Goal: Download file/media

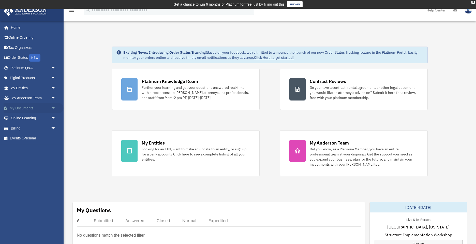
click at [32, 109] on link "My Documents arrow_drop_down" at bounding box center [34, 108] width 60 height 10
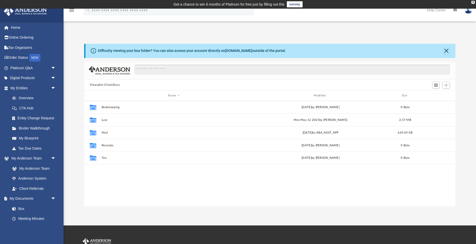
scroll to position [116, 371]
click at [19, 208] on link "Box" at bounding box center [35, 208] width 56 height 10
click at [21, 208] on link "Box" at bounding box center [35, 208] width 56 height 10
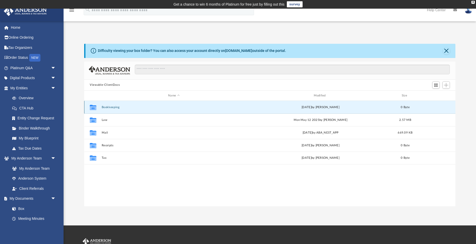
click at [113, 107] on button "Bookkeeping" at bounding box center [174, 106] width 144 height 3
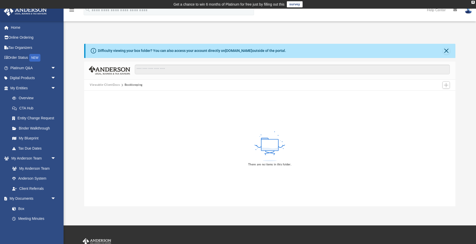
click at [183, 126] on div "There are no items in this folder." at bounding box center [269, 147] width 371 height 115
click at [270, 147] on rect at bounding box center [269, 144] width 17 height 11
click at [20, 209] on link "Box" at bounding box center [35, 208] width 56 height 10
click at [25, 198] on link "My Documents arrow_drop_down" at bounding box center [34, 198] width 60 height 10
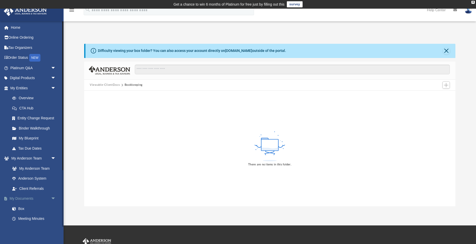
click at [29, 198] on link "My Documents arrow_drop_down" at bounding box center [34, 198] width 60 height 10
click at [54, 197] on span "arrow_drop_down" at bounding box center [56, 198] width 10 height 10
click at [54, 197] on span "arrow_drop_up" at bounding box center [56, 198] width 10 height 10
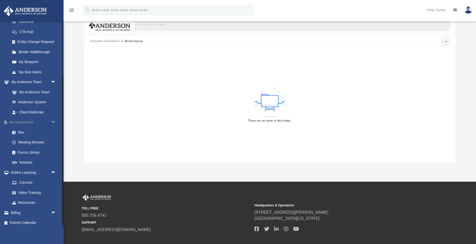
scroll to position [78, 0]
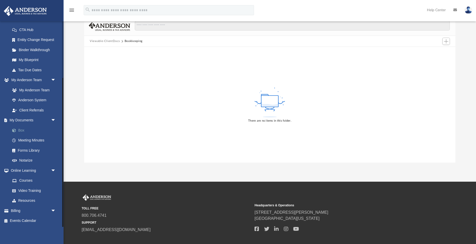
click at [21, 130] on link "Box" at bounding box center [35, 130] width 56 height 10
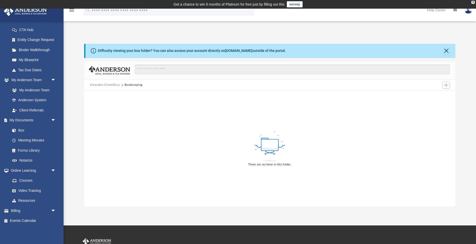
click at [109, 85] on button "Viewable-ClientDocs" at bounding box center [105, 85] width 30 height 5
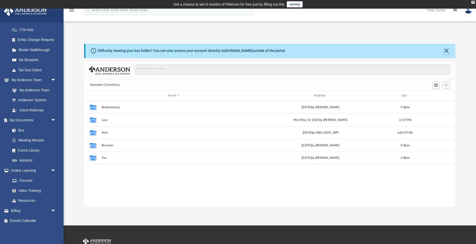
scroll to position [116, 371]
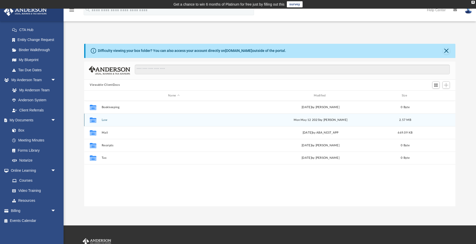
click at [121, 122] on div "Collaborated Folder Law Mon May 12 2025 by Laura Hundley 2.57 MB" at bounding box center [269, 119] width 371 height 13
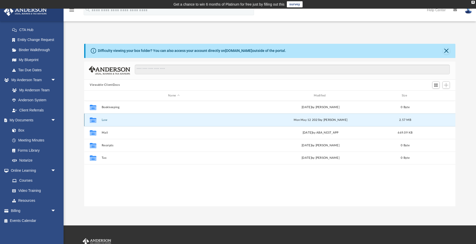
click at [104, 119] on button "Law" at bounding box center [174, 119] width 144 height 3
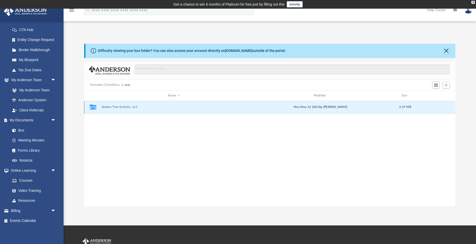
click at [131, 107] on button "Golden Tree Entities, LLC" at bounding box center [174, 106] width 144 height 3
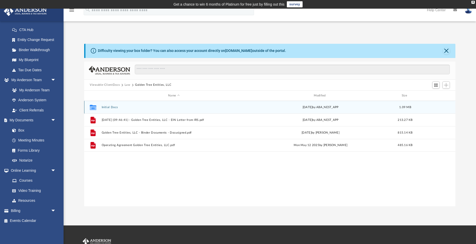
click at [119, 107] on button "Initial Docs" at bounding box center [174, 106] width 144 height 3
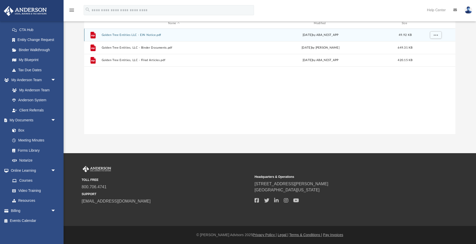
scroll to position [0, 0]
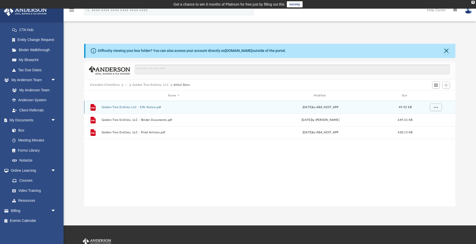
click at [119, 108] on button "Golden Tree Entities LLC - EIN Notice.pdf" at bounding box center [174, 106] width 144 height 3
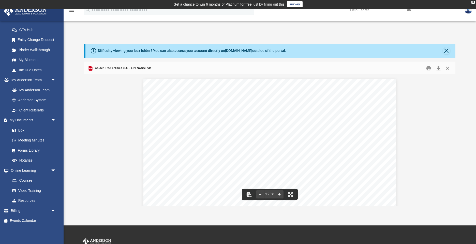
click at [448, 68] on button "Close" at bounding box center [446, 68] width 9 height 8
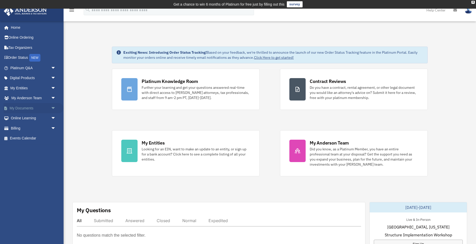
click at [24, 107] on link "My Documents arrow_drop_down" at bounding box center [34, 108] width 60 height 10
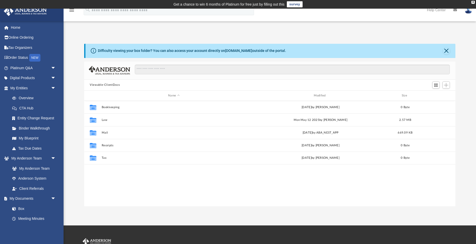
scroll to position [116, 371]
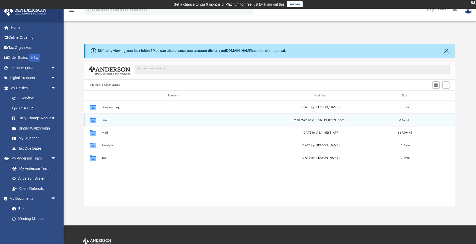
click at [126, 121] on button "Law" at bounding box center [174, 119] width 144 height 3
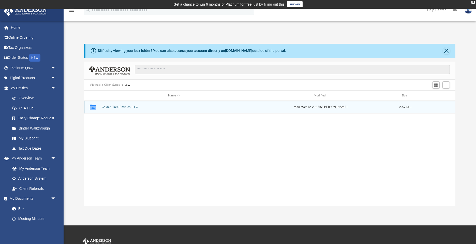
click at [118, 108] on button "Golden Tree Entities, LLC" at bounding box center [174, 106] width 144 height 3
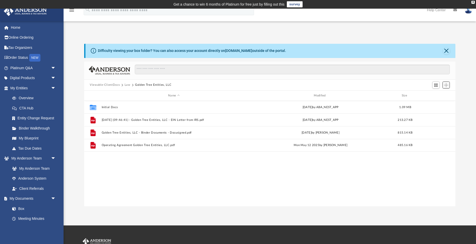
click at [445, 86] on span "Add" at bounding box center [446, 85] width 4 height 4
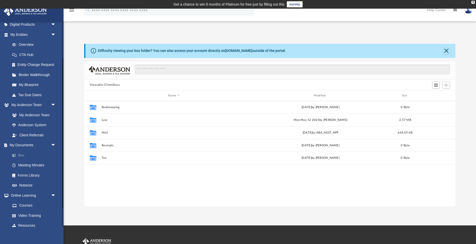
scroll to position [54, 0]
click at [28, 176] on link "Forms Library" at bounding box center [35, 175] width 56 height 10
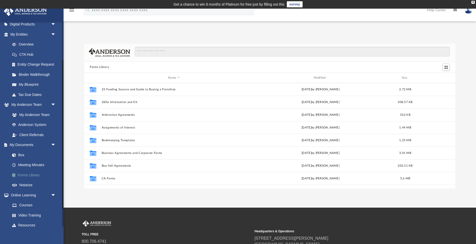
scroll to position [116, 371]
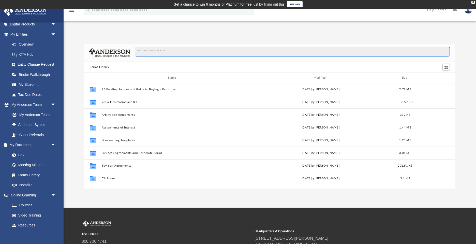
click at [161, 51] on input "Search files and folders" at bounding box center [292, 52] width 315 height 10
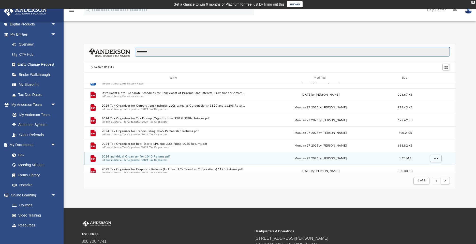
scroll to position [72, 0]
type input "**********"
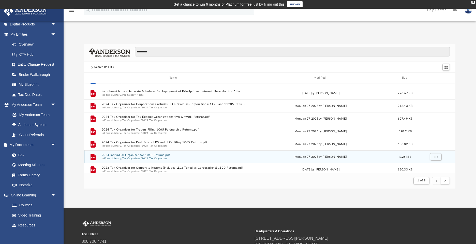
click at [134, 155] on button "2024 Individual Organizer for 1040 Returns.pdf" at bounding box center [174, 154] width 144 height 3
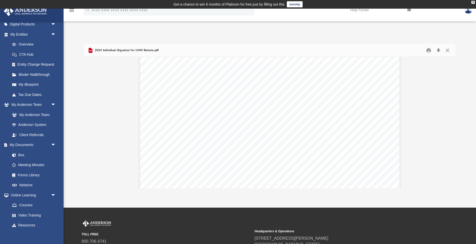
scroll to position [8059, 0]
click at [438, 50] on button "Download" at bounding box center [437, 50] width 9 height 8
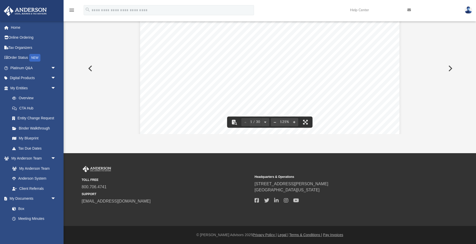
scroll to position [0, 0]
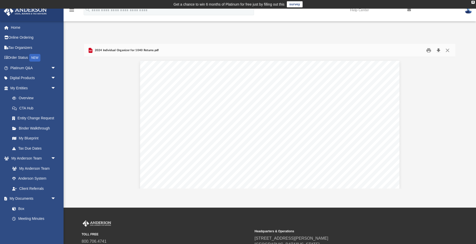
click at [438, 50] on button "Download" at bounding box center [437, 50] width 9 height 8
click at [437, 49] on button "Download" at bounding box center [437, 50] width 9 height 8
click at [95, 30] on div "App [EMAIL_ADDRESS][DOMAIN_NAME] Sign Out [EMAIL_ADDRESS][DOMAIN_NAME] Home Onl…" at bounding box center [238, 108] width 476 height 161
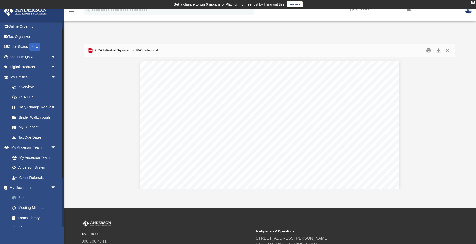
click at [21, 196] on link "Box" at bounding box center [35, 197] width 56 height 10
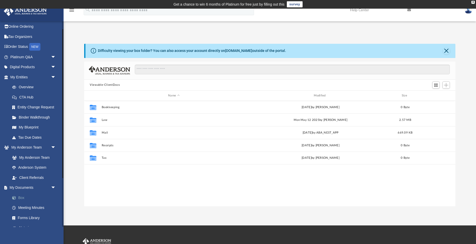
scroll to position [116, 371]
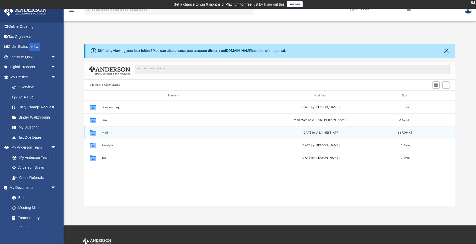
click at [116, 133] on button "Mail" at bounding box center [174, 132] width 144 height 3
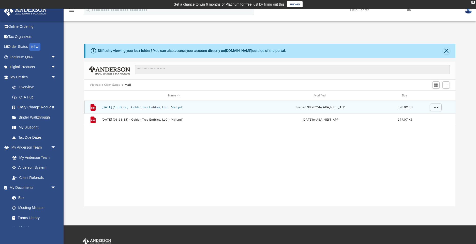
click at [219, 109] on div "File [DATE] (10:02:06) - Golden Tree Entities, LLC - Mail.pdf [DATE] by ABA_NES…" at bounding box center [269, 107] width 371 height 13
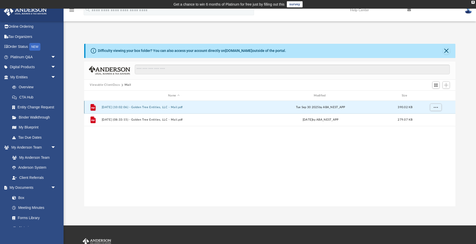
click at [196, 108] on button "[DATE] (10:02:06) - Golden Tree Entities, LLC - Mail.pdf" at bounding box center [174, 106] width 144 height 3
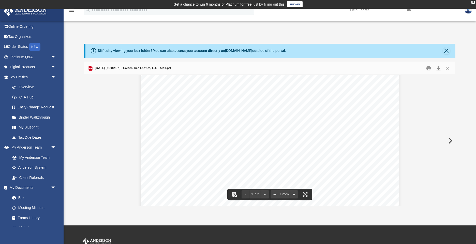
scroll to position [0, 0]
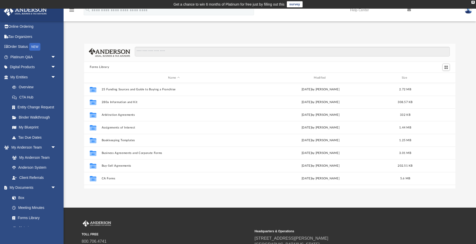
scroll to position [116, 371]
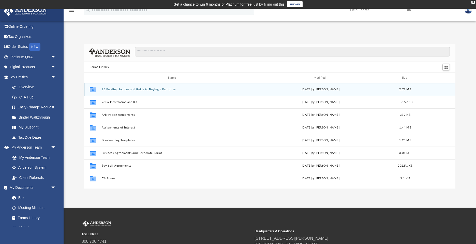
click at [147, 91] on div "Collaborated Folder 25 Funding Sources and Guide to Buying a Franchise [DATE] b…" at bounding box center [269, 89] width 371 height 13
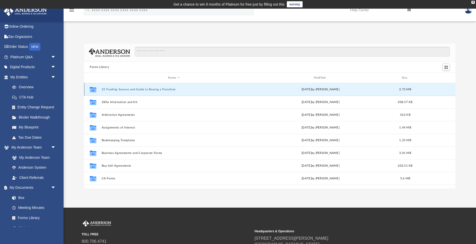
click at [203, 89] on button "25 Funding Sources and Guide to Buying a Franchise" at bounding box center [174, 89] width 144 height 3
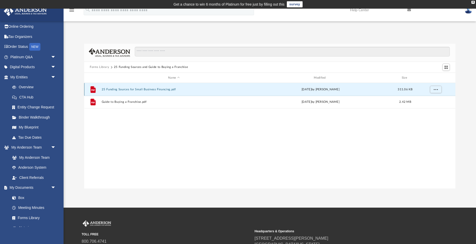
click at [201, 89] on button "25 Funding Sources for Small Business Financing.pdf" at bounding box center [174, 89] width 144 height 3
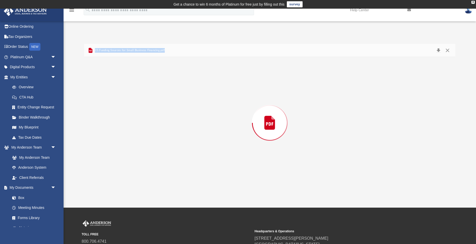
click at [201, 89] on div "Preview" at bounding box center [269, 122] width 371 height 131
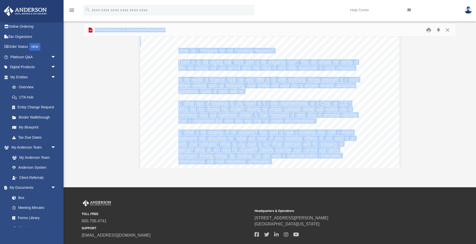
scroll to position [708, 0]
